Goal: Find specific page/section: Find specific page/section

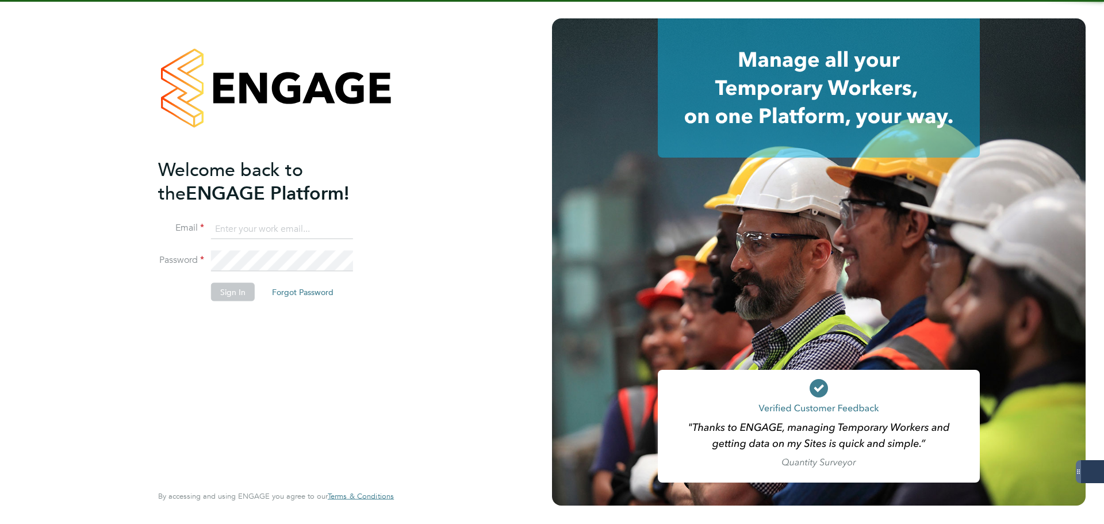
type input "[EMAIL_ADDRESS][PERSON_NAME][DOMAIN_NAME]"
click at [258, 243] on li "Email liam.warren@dovetailslate.co.uk" at bounding box center [270, 235] width 224 height 32
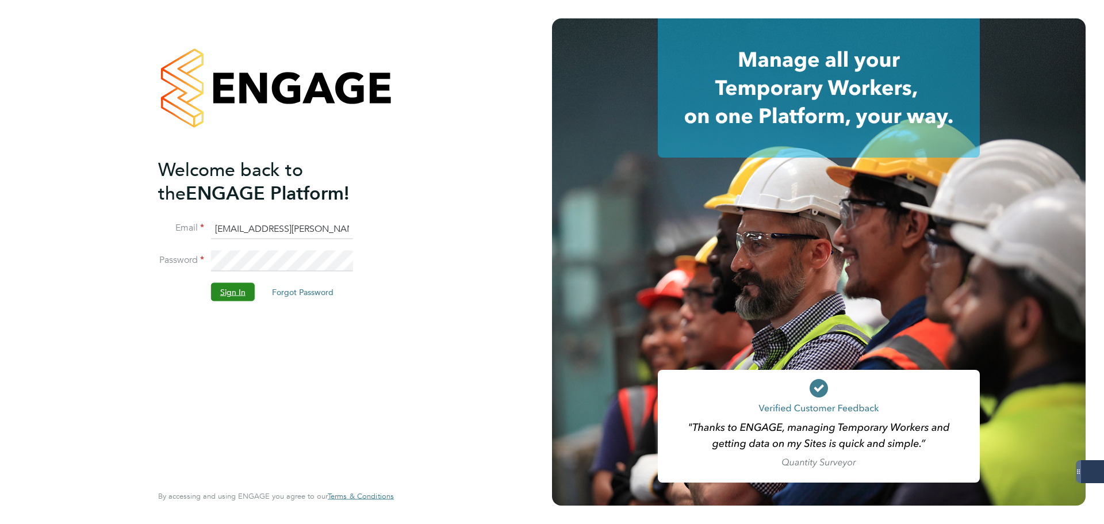
click at [237, 283] on button "Sign In" at bounding box center [233, 292] width 44 height 18
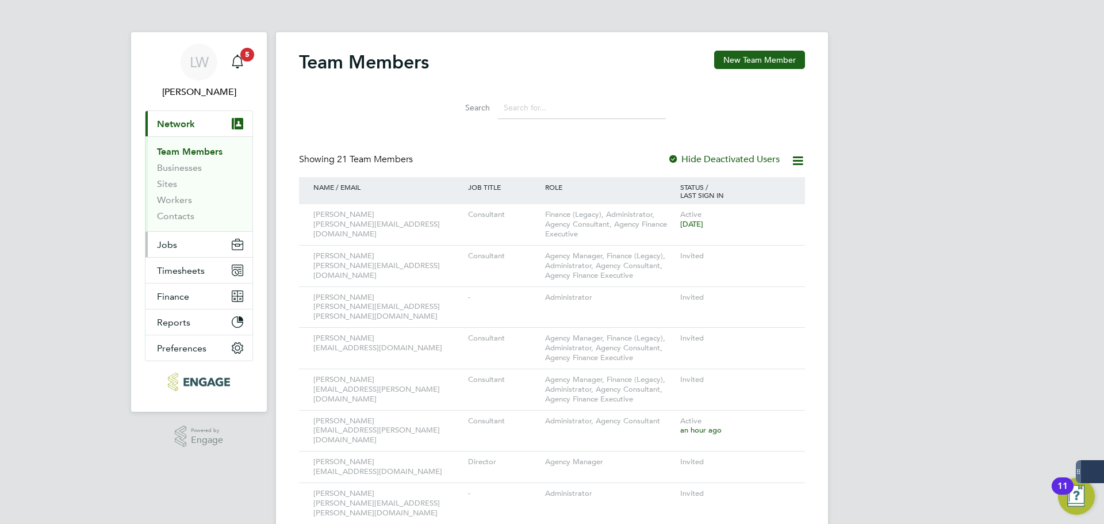
click at [182, 251] on button "Jobs" at bounding box center [198, 244] width 107 height 25
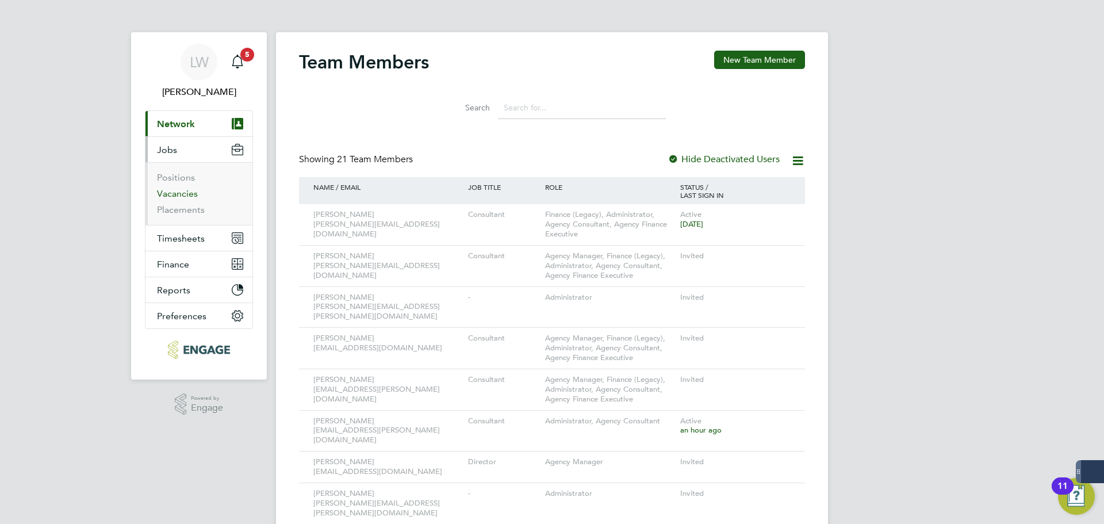
click at [187, 197] on link "Vacancies" at bounding box center [177, 193] width 41 height 11
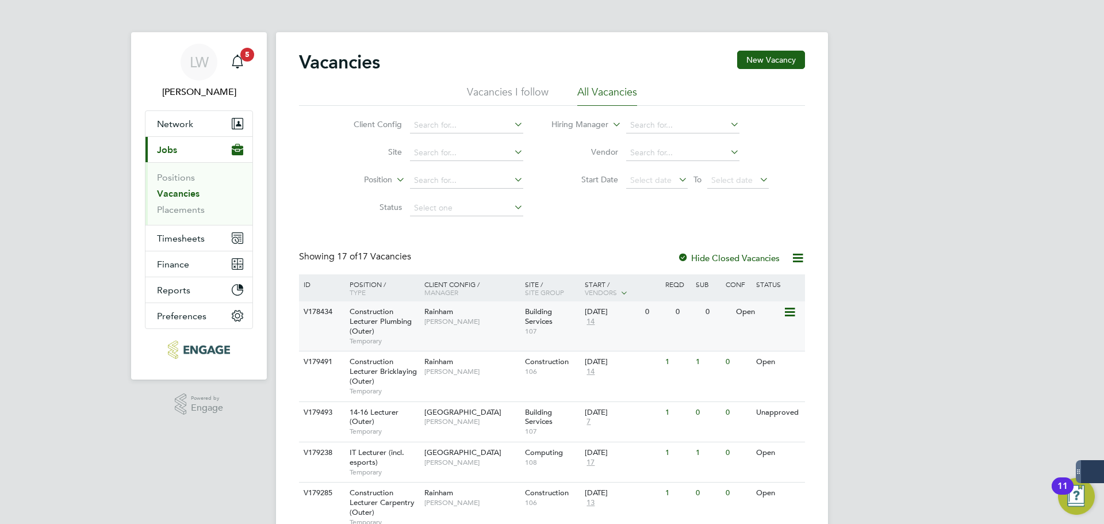
click at [765, 319] on div "Open" at bounding box center [758, 311] width 50 height 21
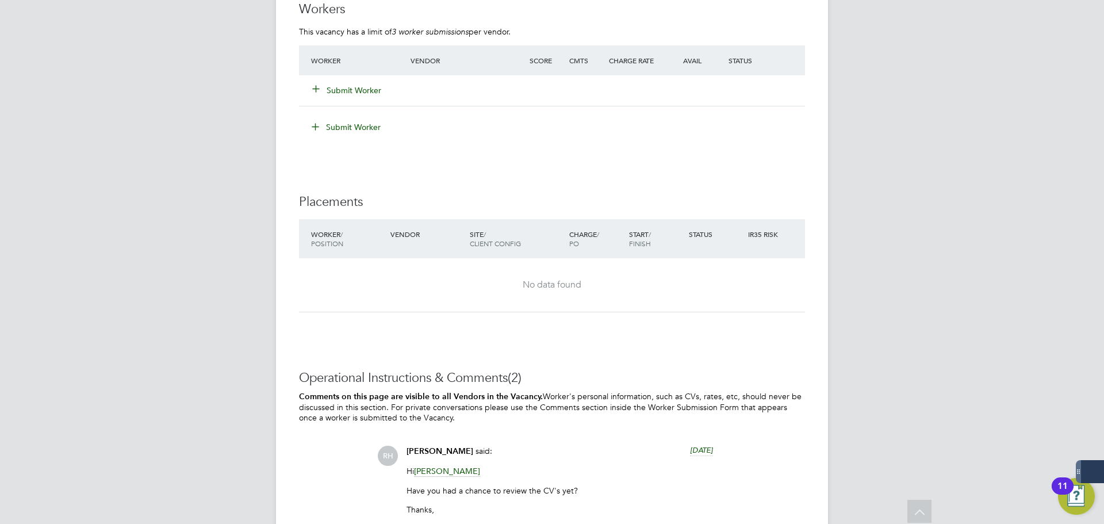
scroll to position [2109, 0]
